Goal: Task Accomplishment & Management: Use online tool/utility

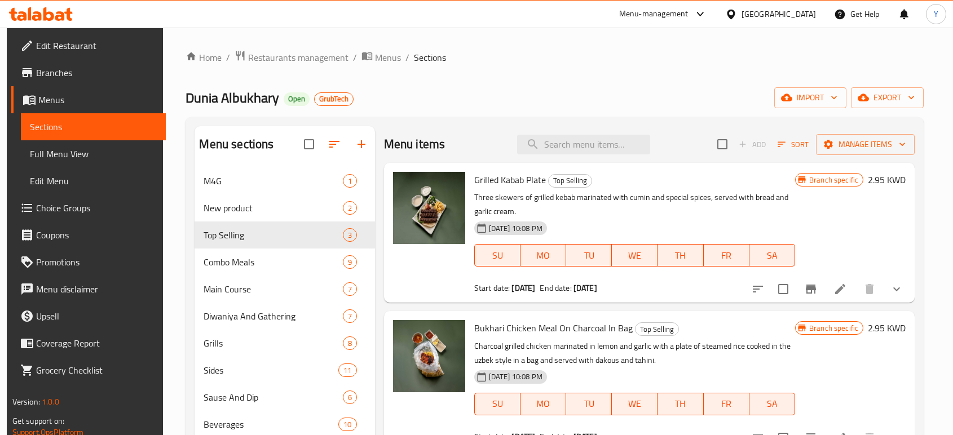
scroll to position [23, 0]
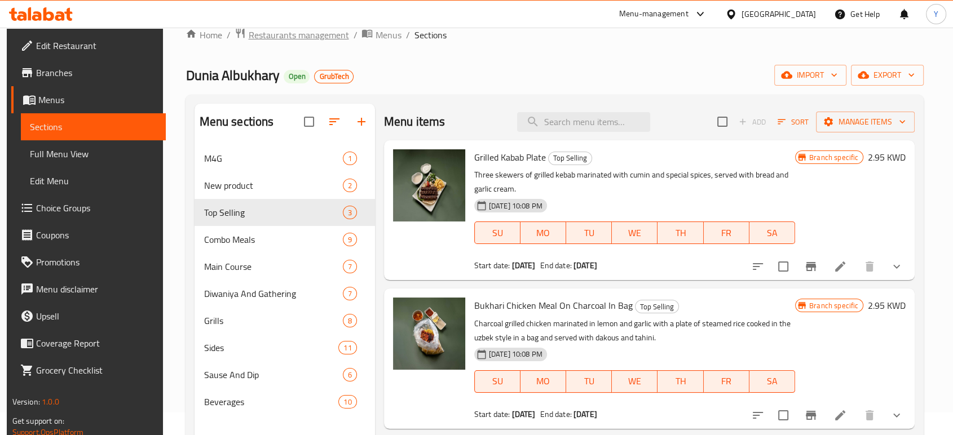
click at [325, 38] on span "Restaurants management" at bounding box center [298, 35] width 100 height 14
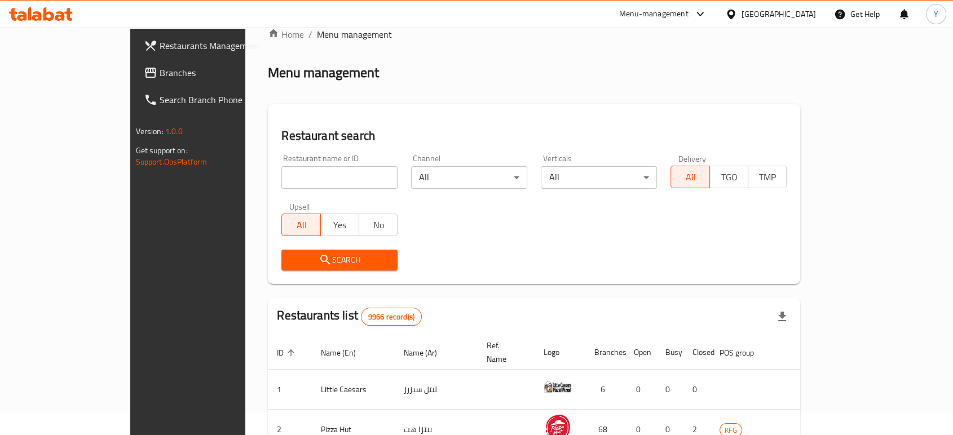
drag, startPoint x: 278, startPoint y: 192, endPoint x: 274, endPoint y: 179, distance: 13.6
click at [275, 179] on div "Restaurant name or ID Restaurant name or ID" at bounding box center [340, 172] width 130 height 48
click at [281, 179] on input "search" at bounding box center [339, 177] width 116 height 23
type input "mill"
click button "Search" at bounding box center [339, 260] width 116 height 21
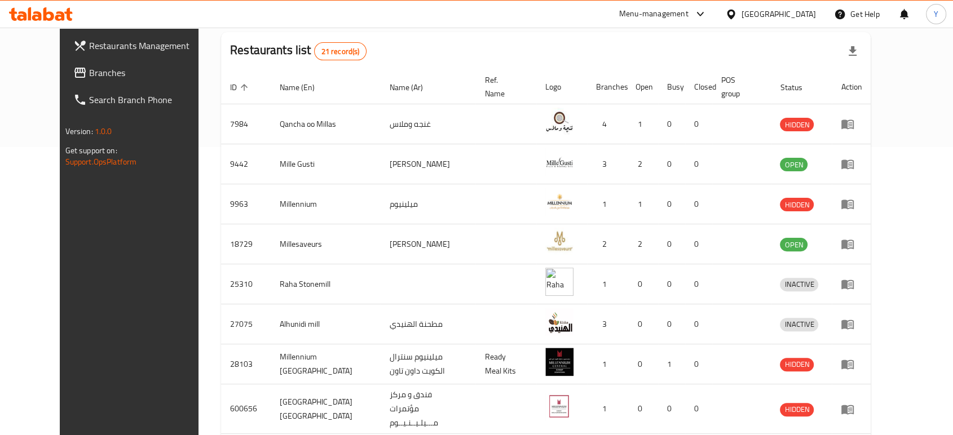
scroll to position [318, 0]
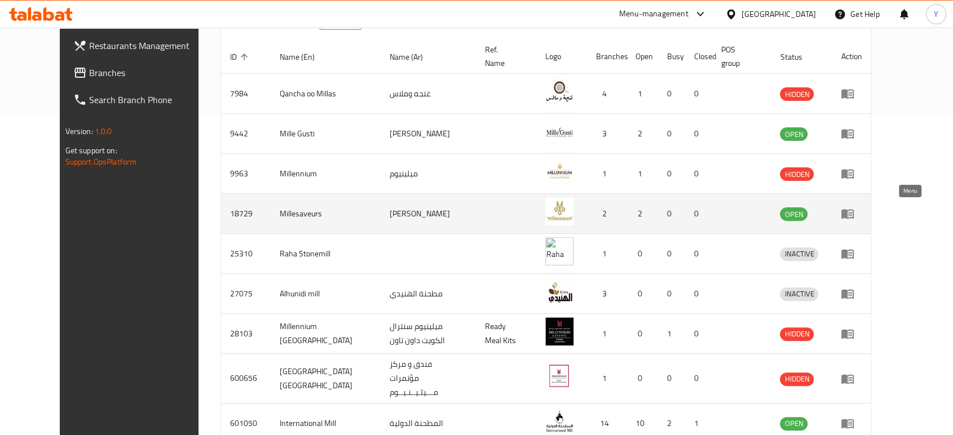
click at [854, 210] on icon "enhanced table" at bounding box center [847, 214] width 14 height 14
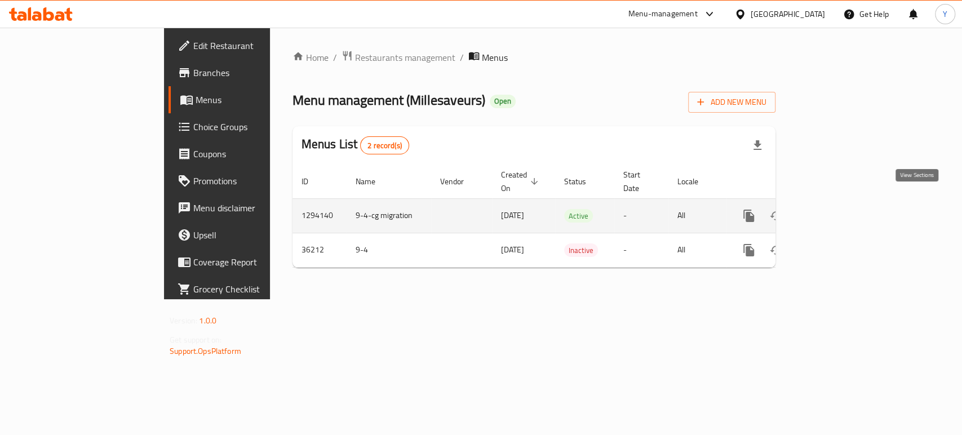
click at [837, 209] on icon "enhanced table" at bounding box center [831, 216] width 14 height 14
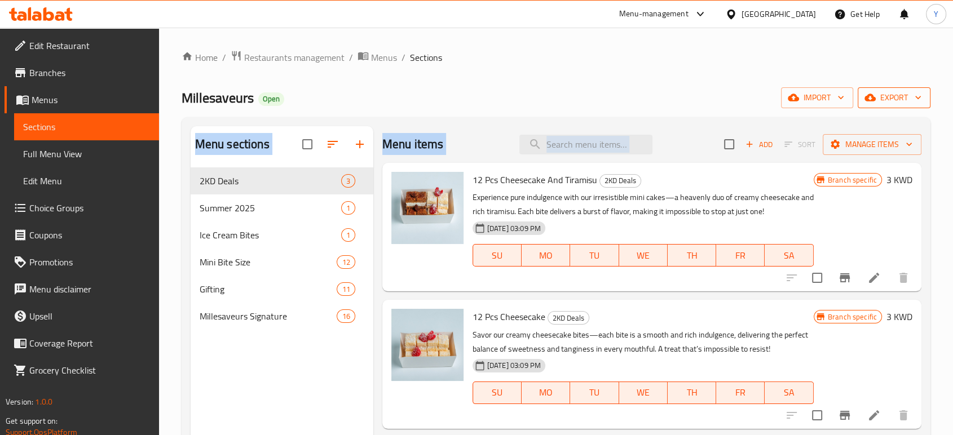
drag, startPoint x: 904, startPoint y: 109, endPoint x: 918, endPoint y: 100, distance: 16.3
click at [918, 100] on div "Home / Restaurants management / Menus / Sections Millesaveurs Open import expor…" at bounding box center [556, 310] width 749 height 520
click at [918, 100] on icon "button" at bounding box center [917, 97] width 11 height 11
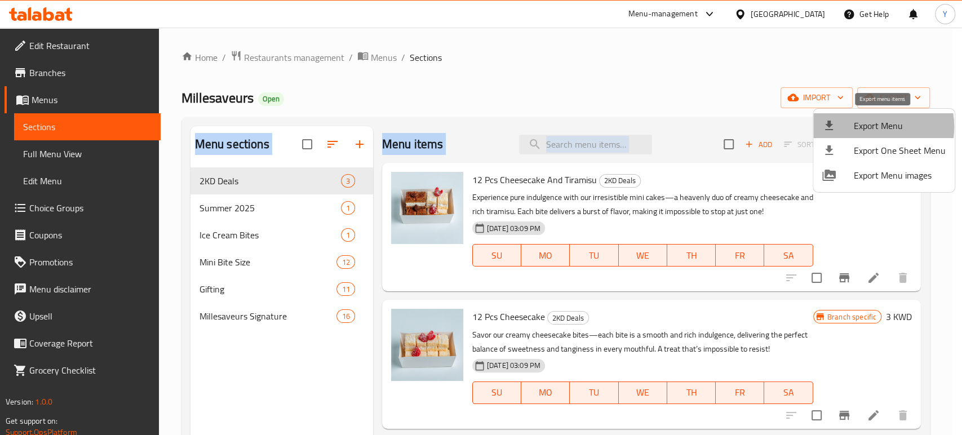
click at [867, 127] on span "Export Menu" at bounding box center [900, 126] width 92 height 14
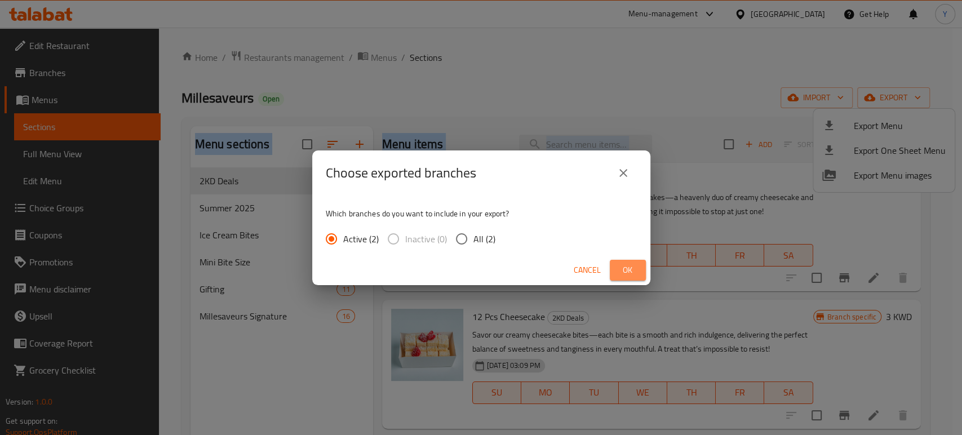
click at [622, 275] on span "Ok" at bounding box center [628, 270] width 18 height 14
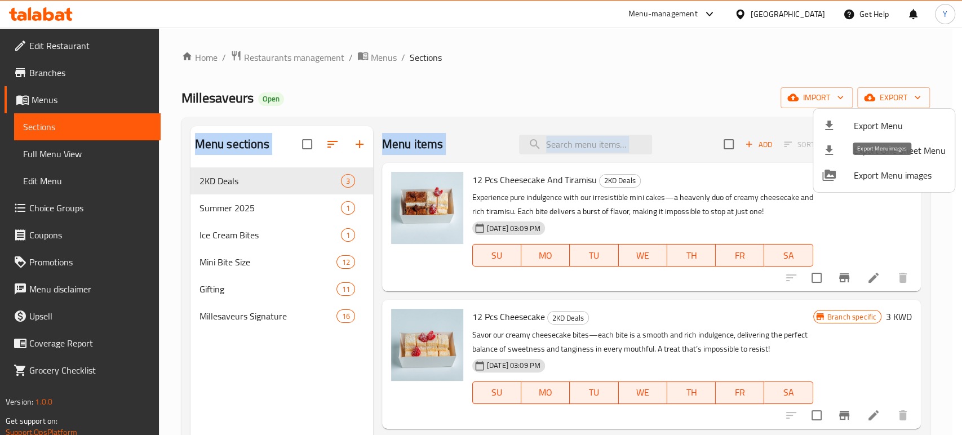
click at [911, 175] on span "Export Menu images" at bounding box center [900, 176] width 92 height 14
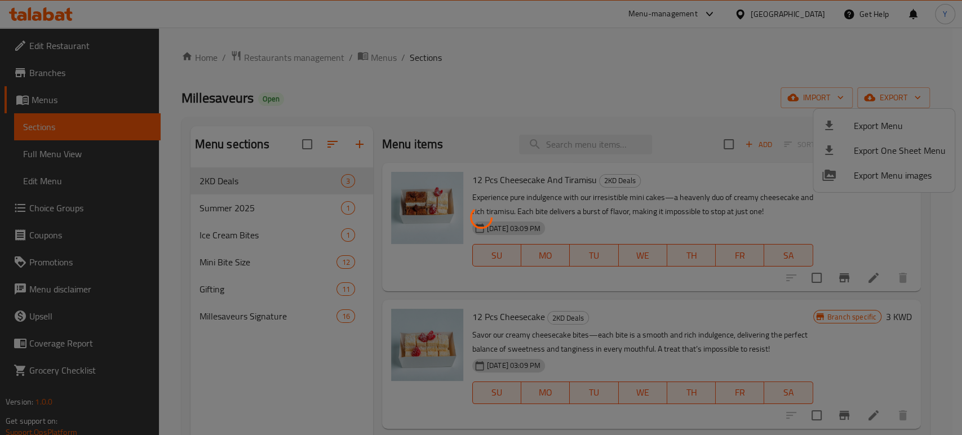
click at [641, 76] on div at bounding box center [481, 217] width 962 height 435
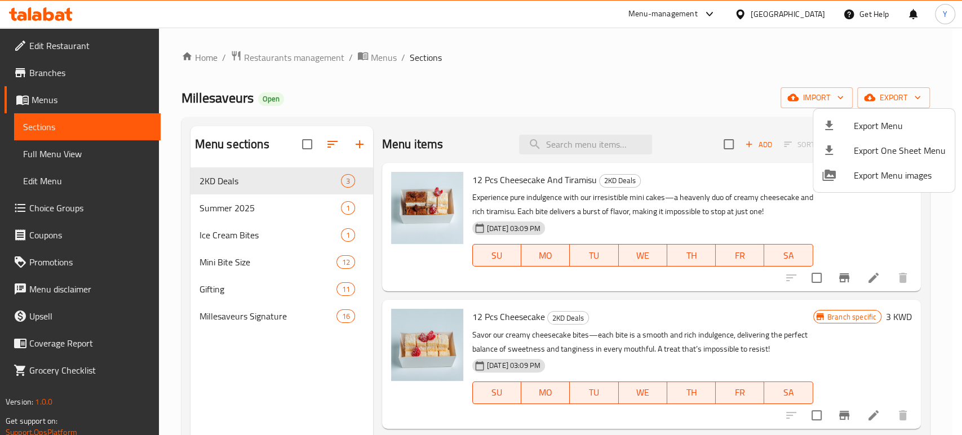
click at [560, 55] on div at bounding box center [481, 217] width 962 height 435
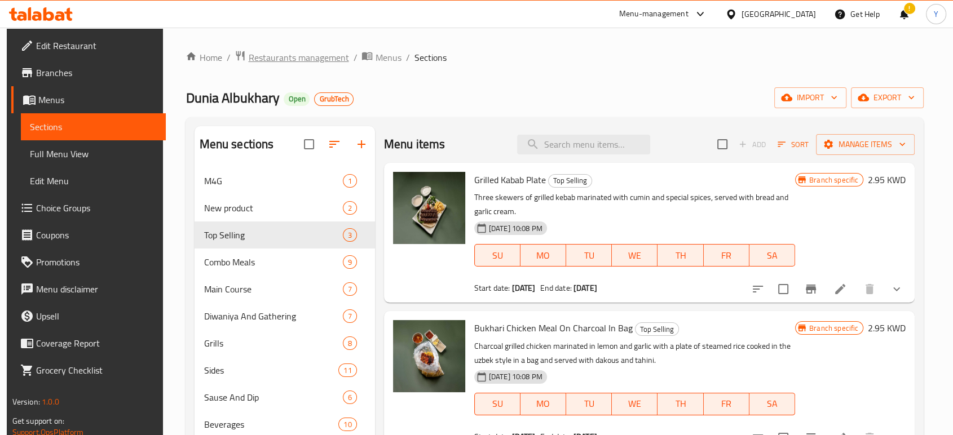
click at [318, 59] on span "Restaurants management" at bounding box center [298, 58] width 100 height 14
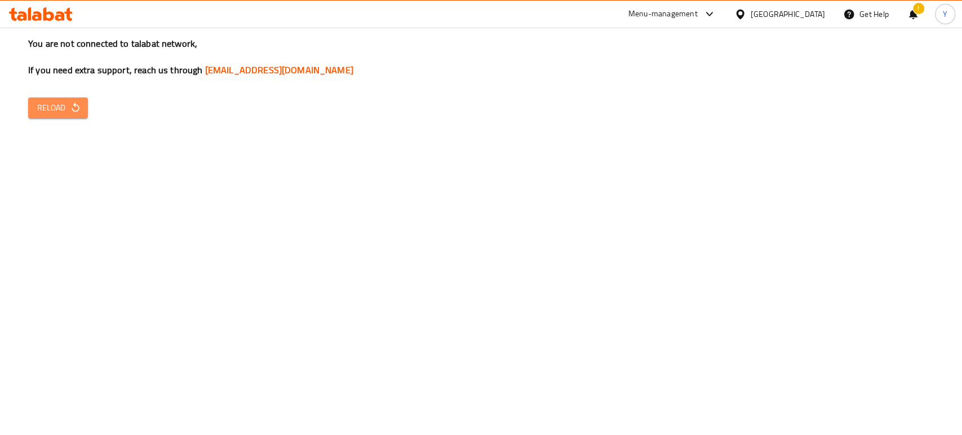
click at [77, 117] on button "Reload" at bounding box center [58, 108] width 60 height 21
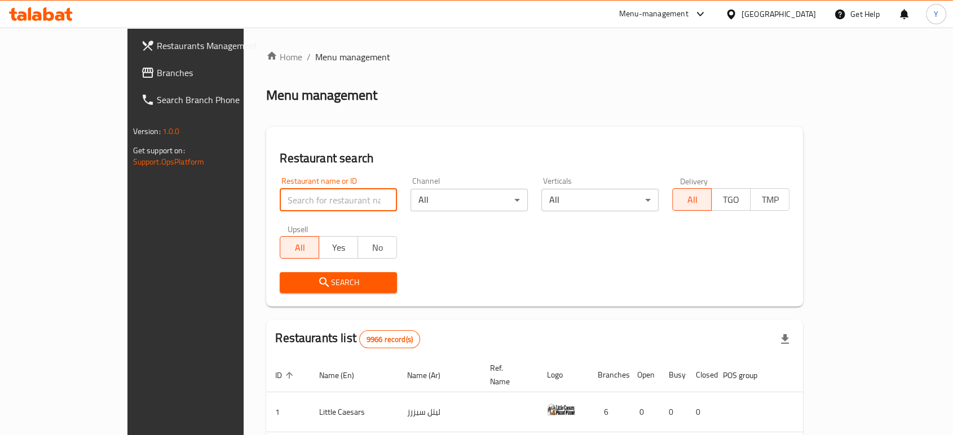
click at [280, 192] on input "search" at bounding box center [338, 200] width 117 height 23
type input "bon"
click button "Search" at bounding box center [338, 282] width 117 height 21
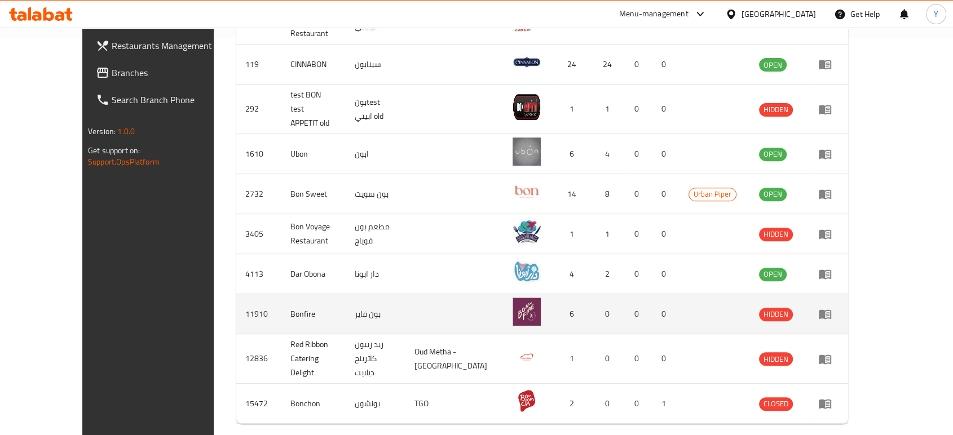
scroll to position [400, 0]
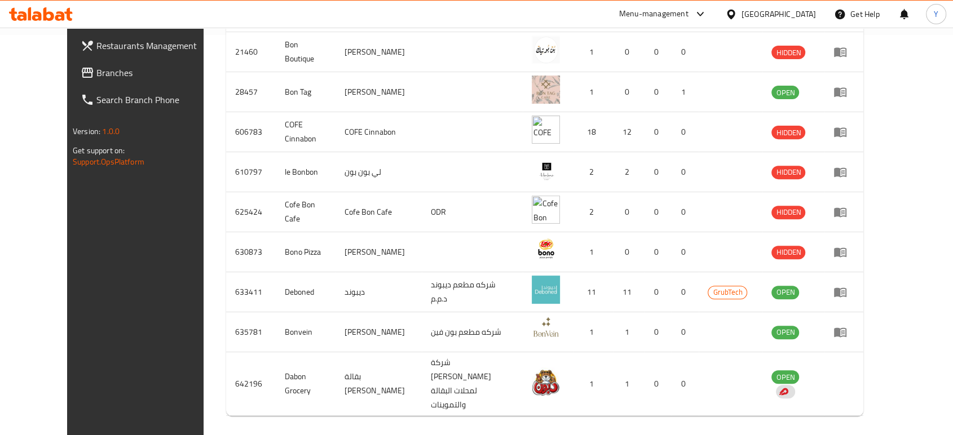
click at [862, 426] on button "Next page" at bounding box center [848, 439] width 27 height 27
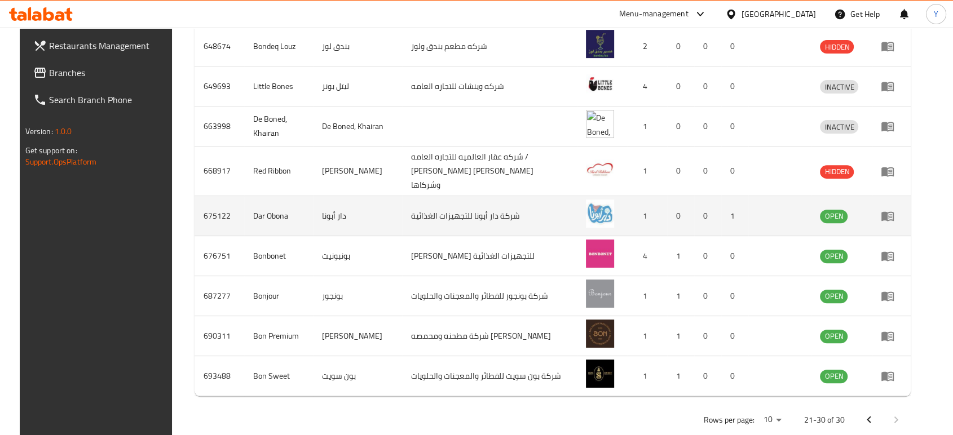
scroll to position [413, 0]
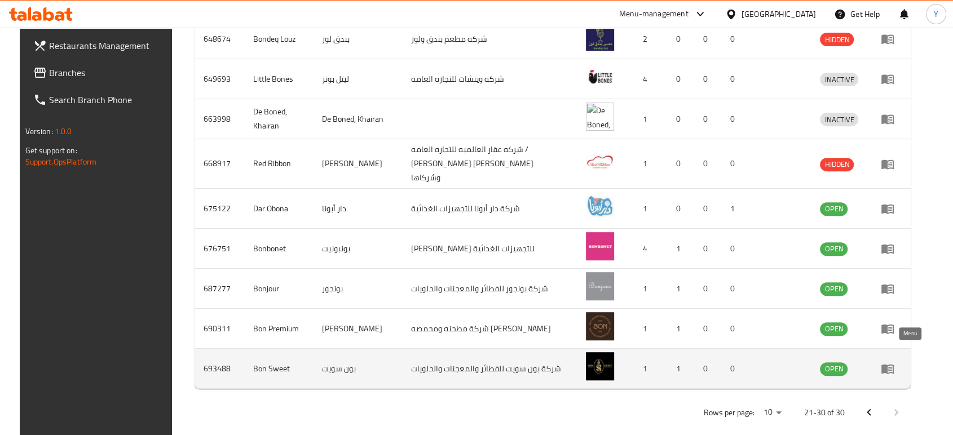
click at [892, 367] on icon "enhanced table" at bounding box center [890, 369] width 4 height 5
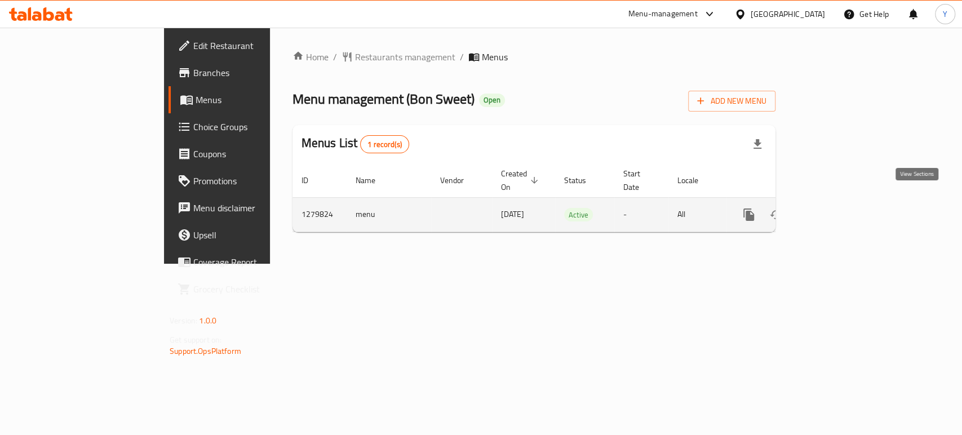
click at [837, 208] on icon "enhanced table" at bounding box center [831, 215] width 14 height 14
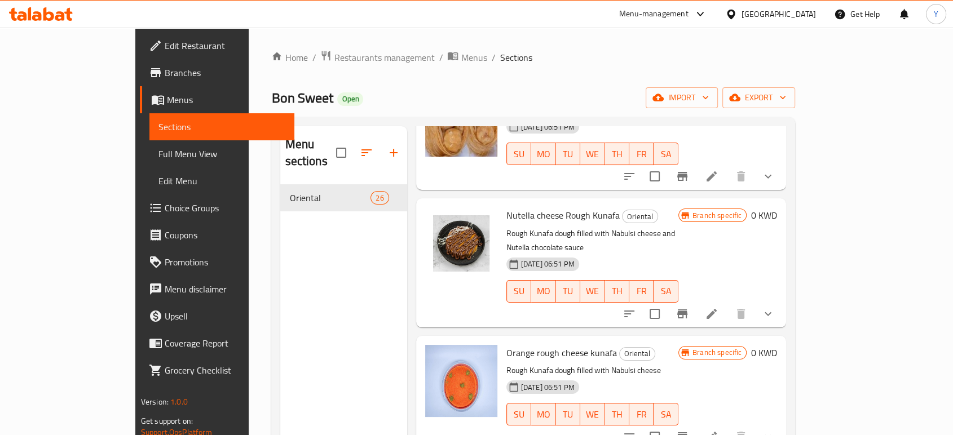
scroll to position [891, 0]
